Goal: Learn about a topic

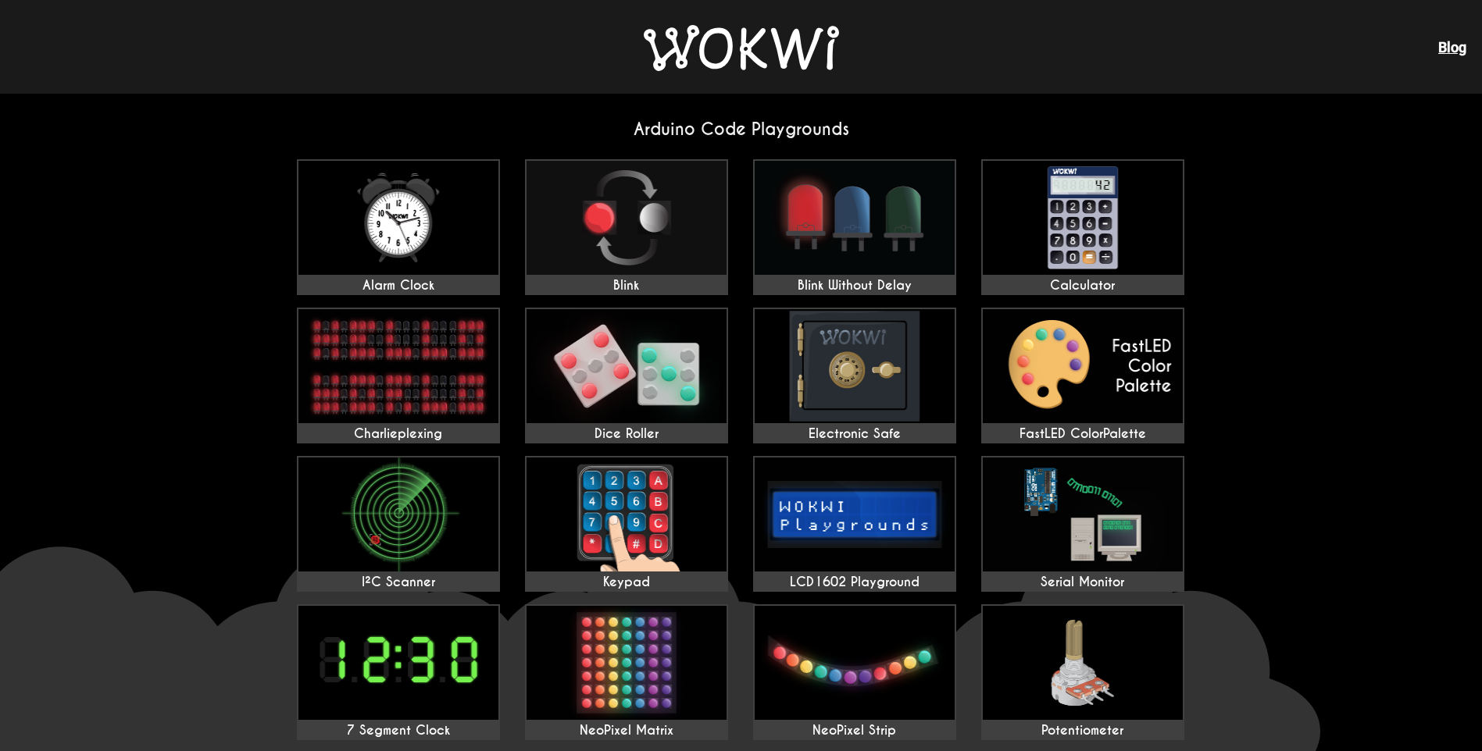
click at [766, 63] on img at bounding box center [741, 48] width 195 height 46
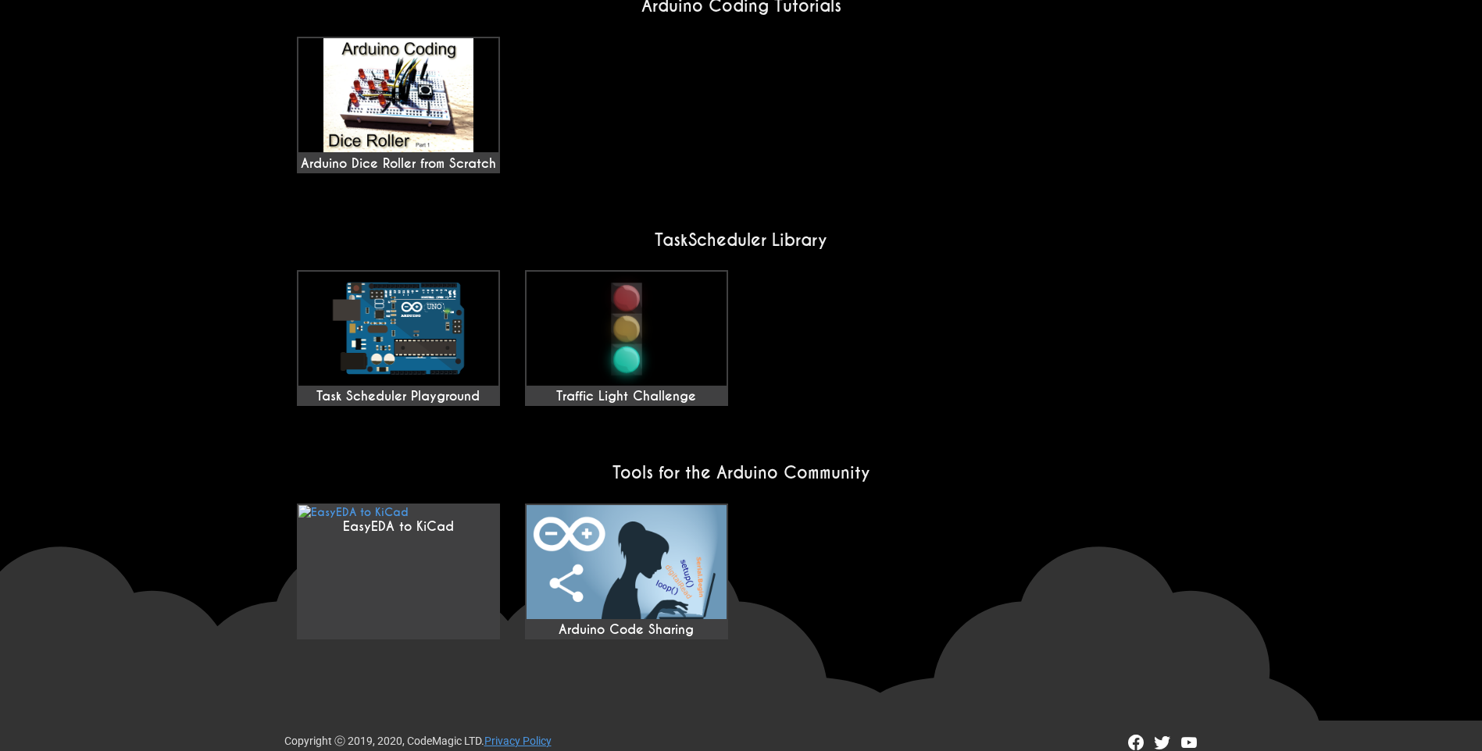
scroll to position [1138, 0]
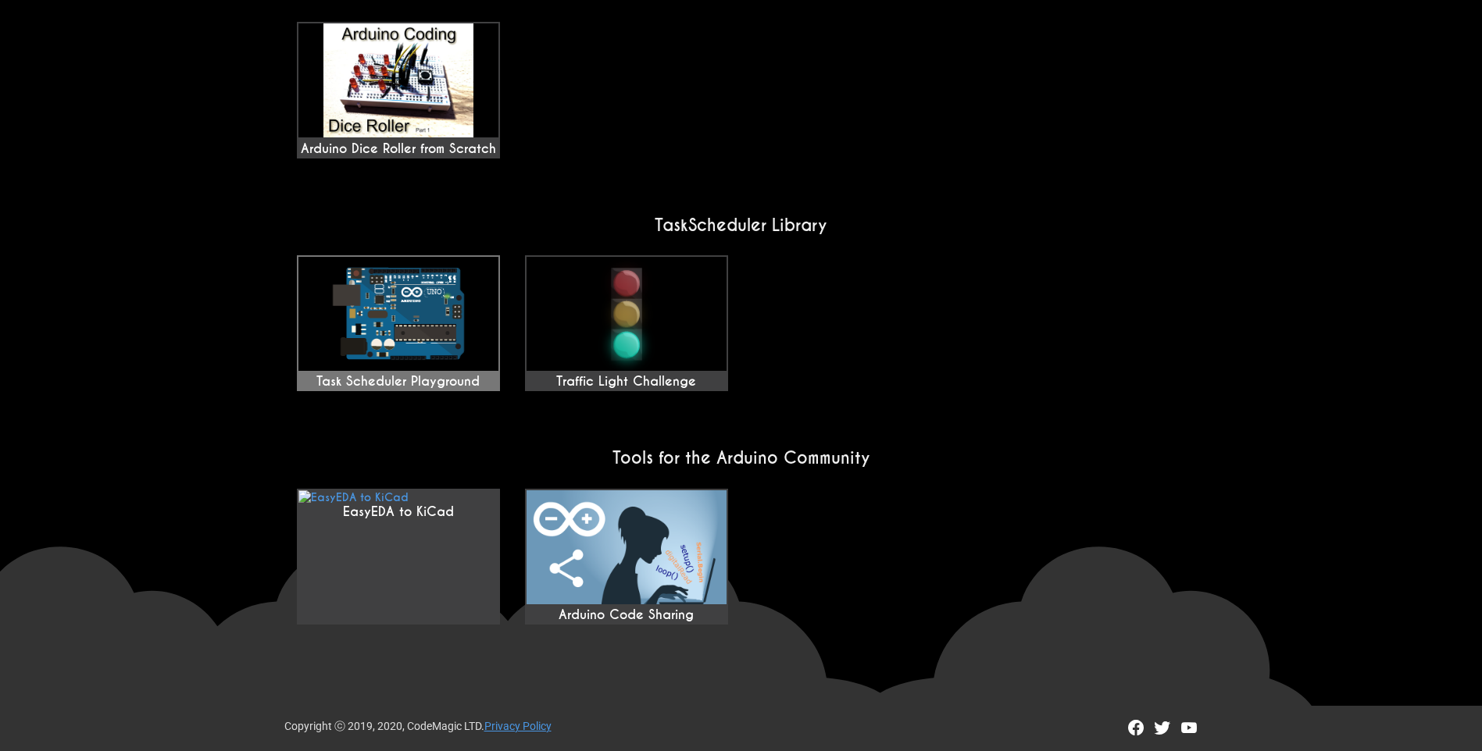
click at [347, 334] on img at bounding box center [398, 314] width 200 height 114
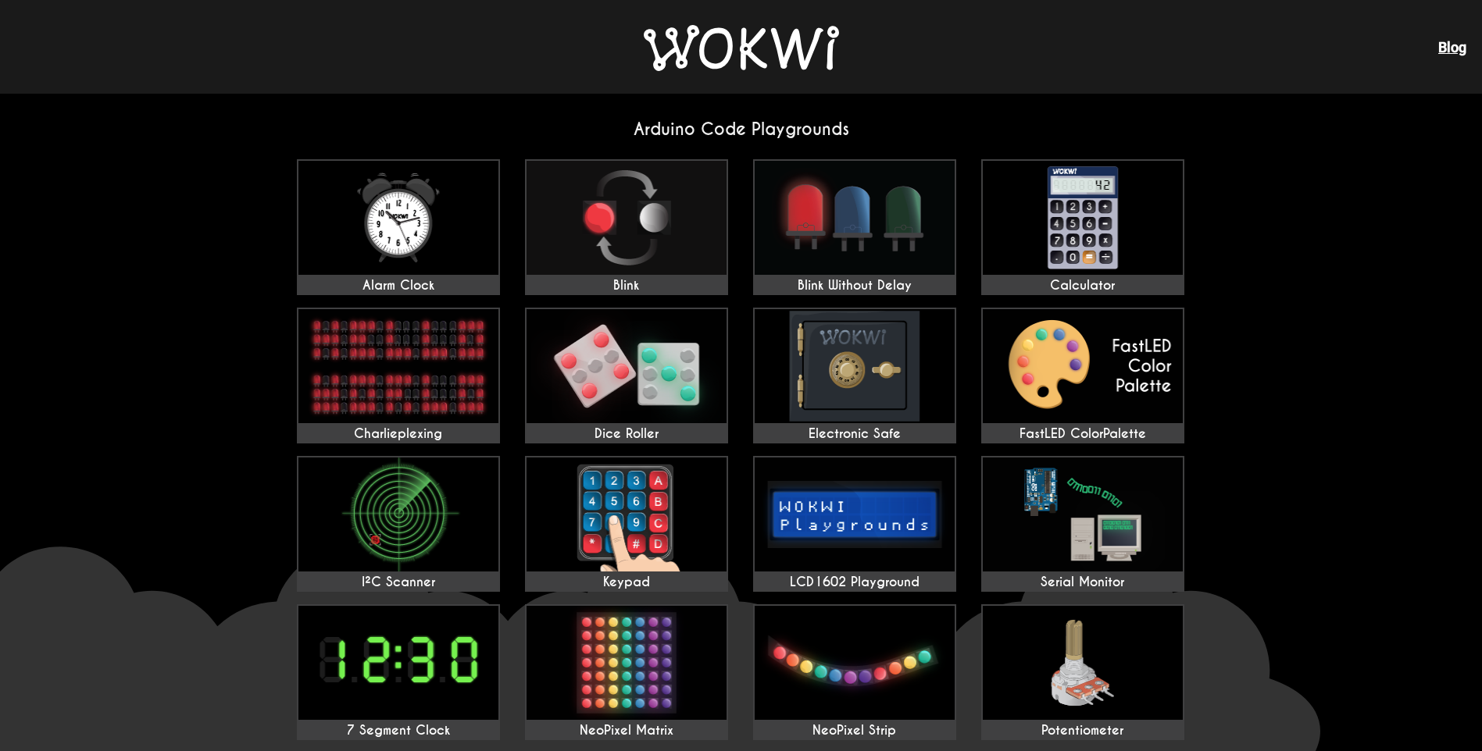
scroll to position [1138, 0]
